Goal: Information Seeking & Learning: Learn about a topic

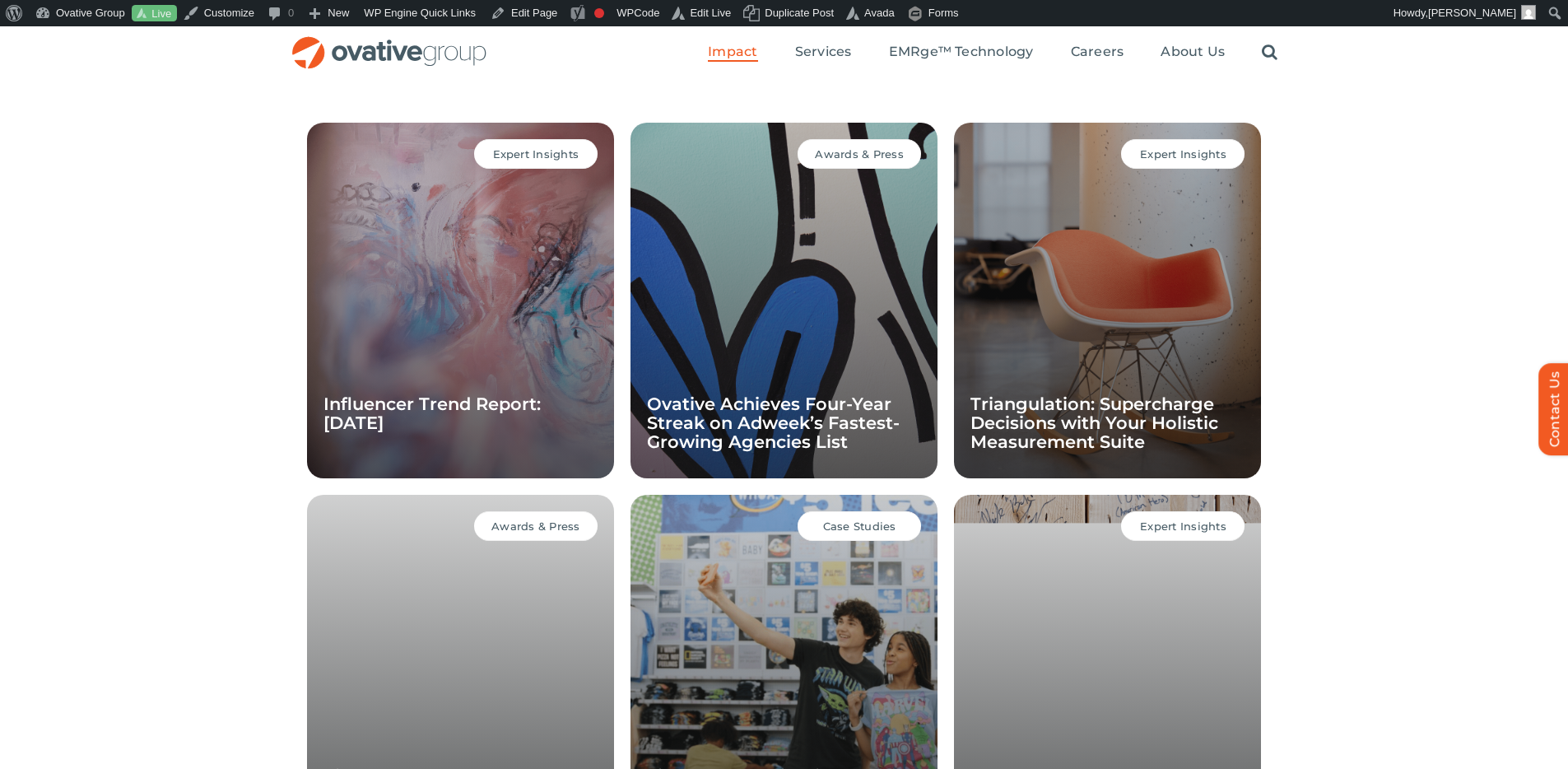
scroll to position [1168, 0]
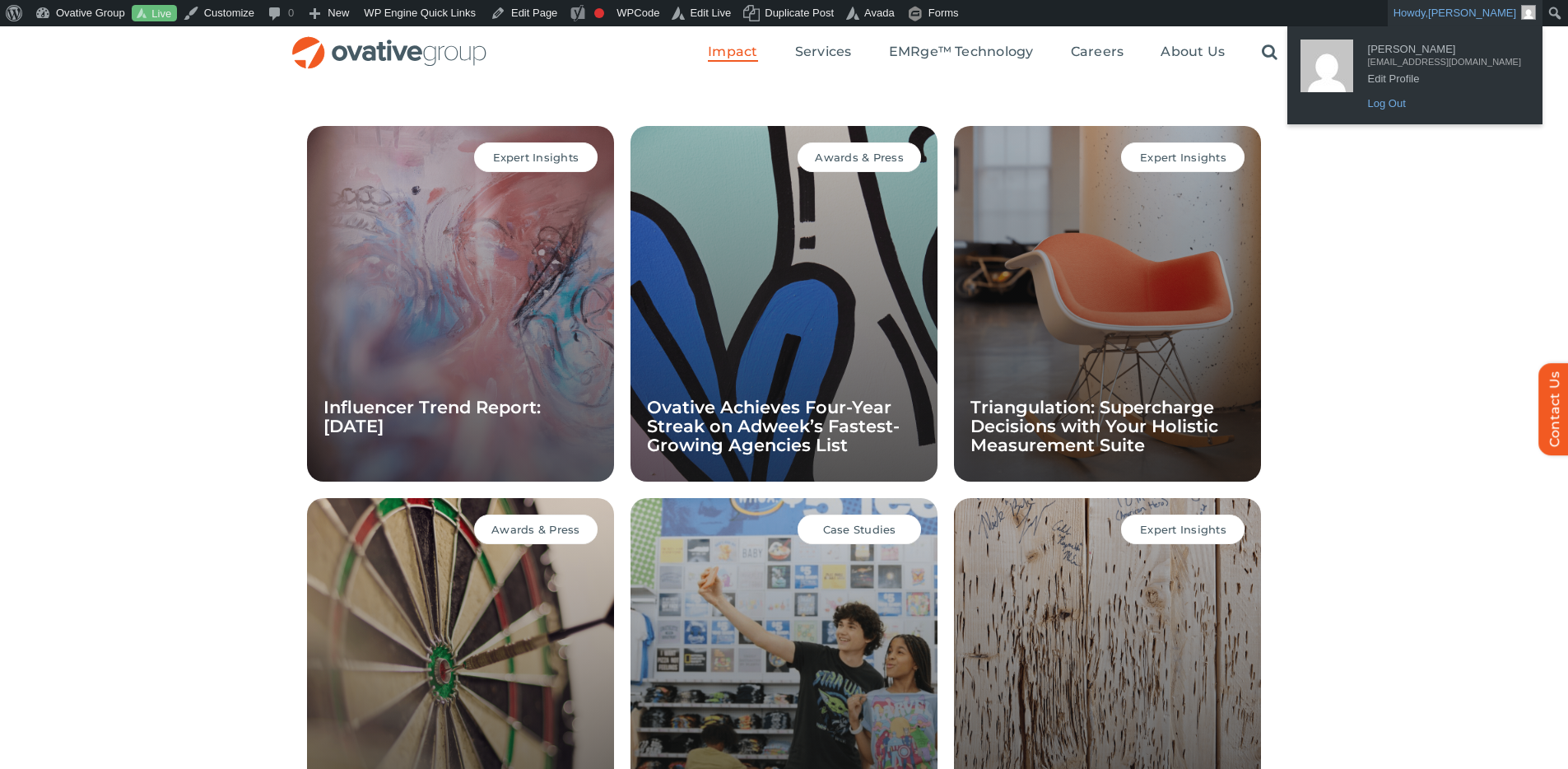
click at [1403, 101] on link "Log Out" at bounding box center [1445, 103] width 170 height 21
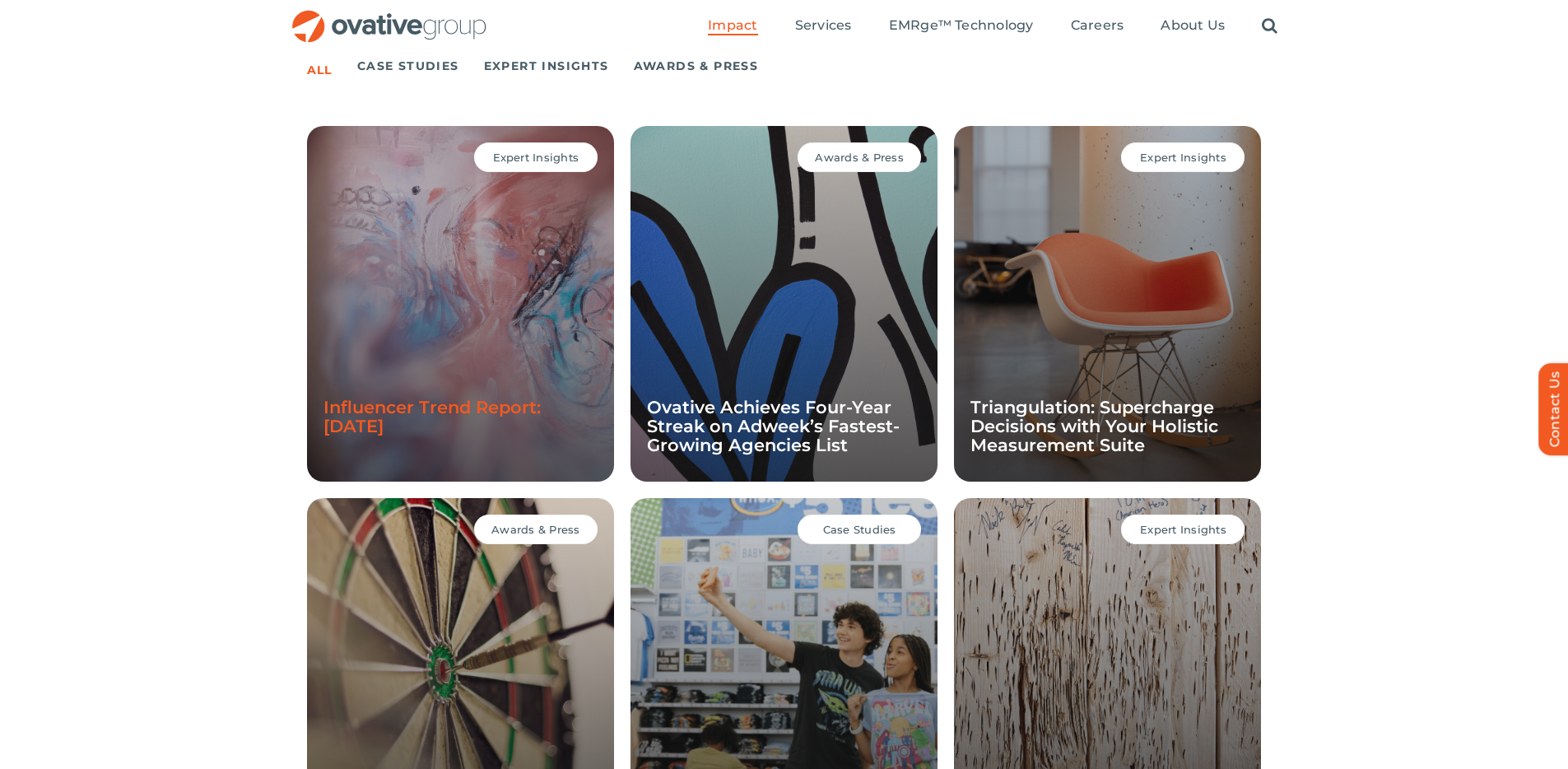
click at [439, 402] on link "Influencer Trend Report: [DATE]" at bounding box center [432, 417] width 218 height 40
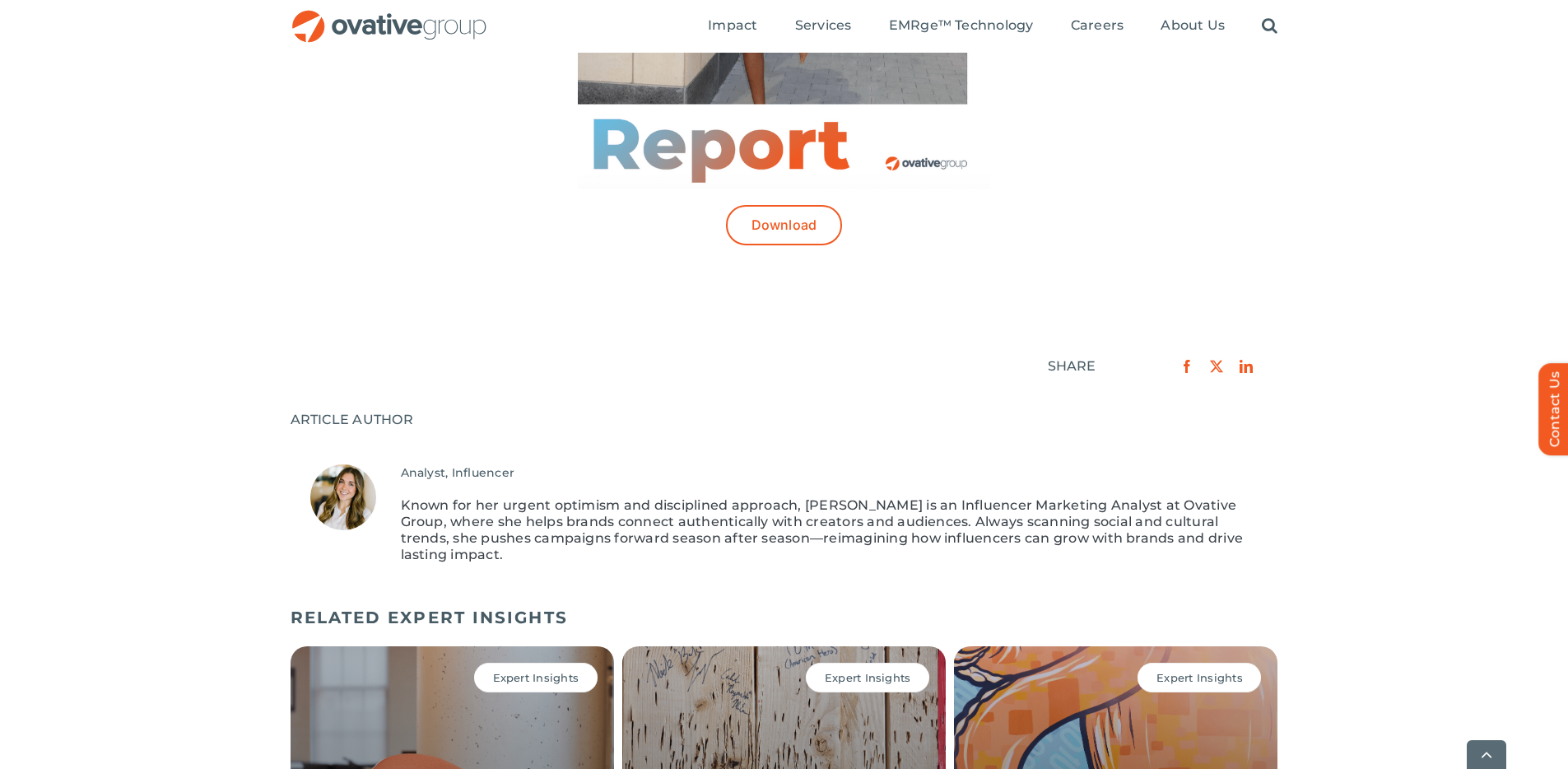
scroll to position [992, 0]
